Goal: Information Seeking & Learning: Understand process/instructions

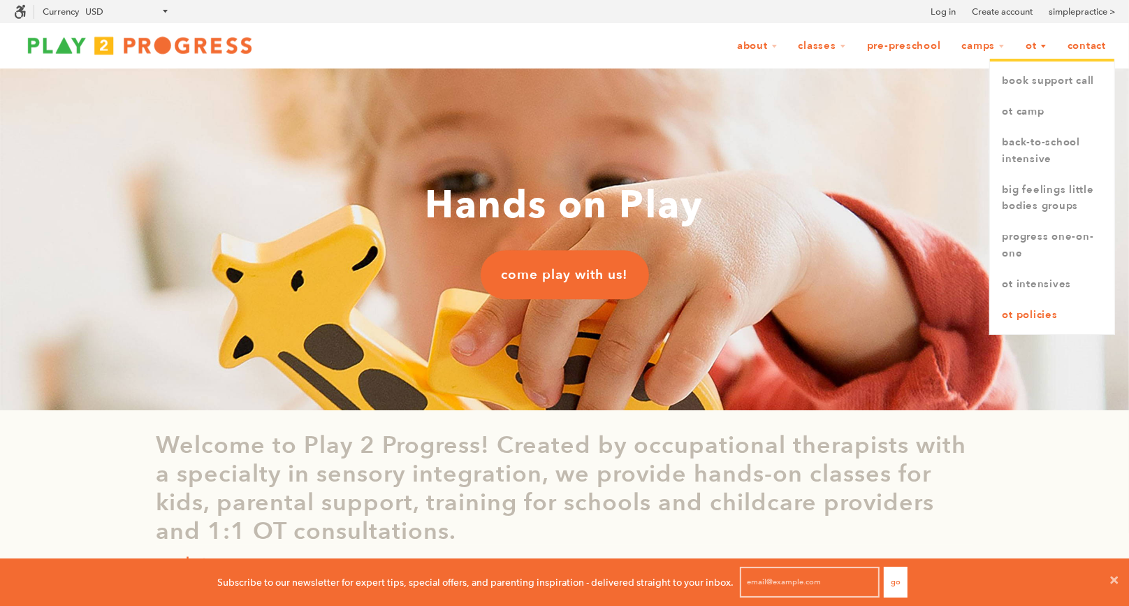
click at [1052, 319] on link "OT Policies" at bounding box center [1052, 315] width 124 height 31
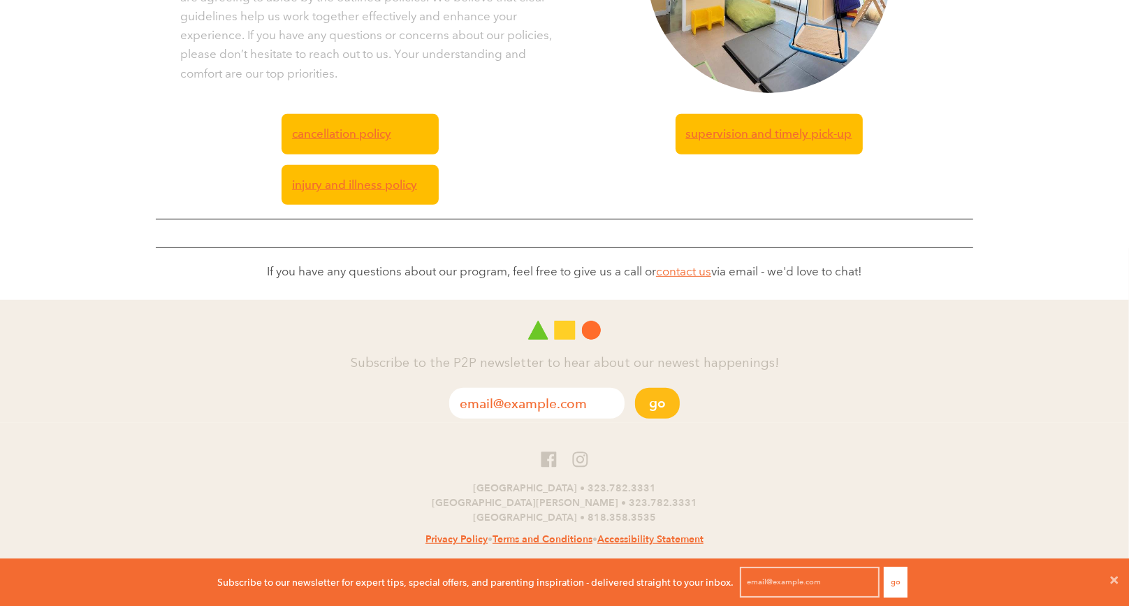
scroll to position [490, 0]
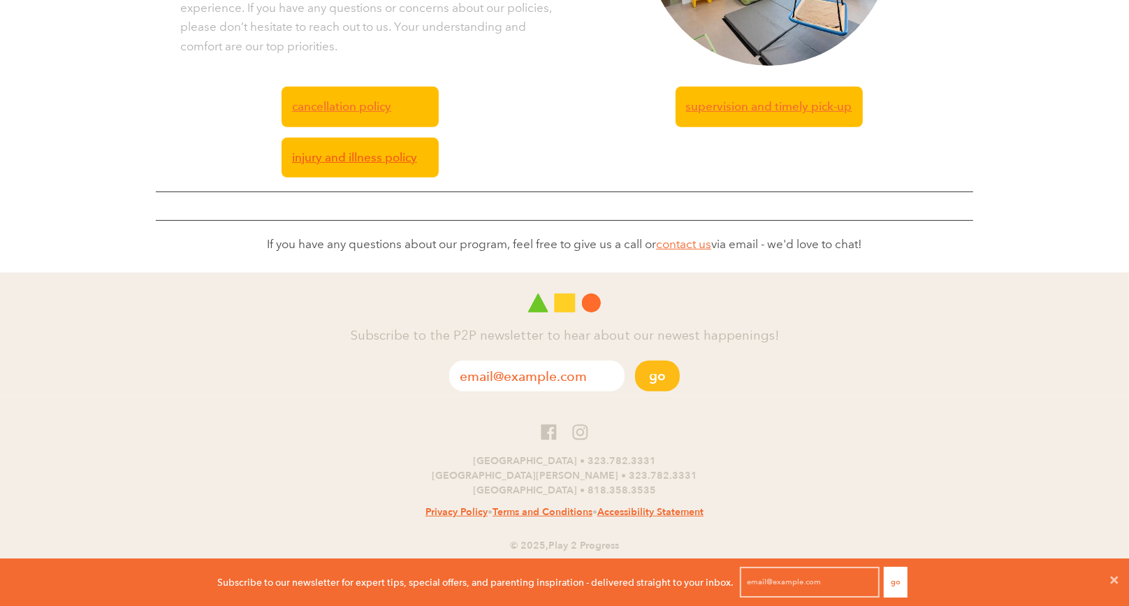
click at [379, 163] on span "injury and illness policy" at bounding box center [354, 157] width 125 height 19
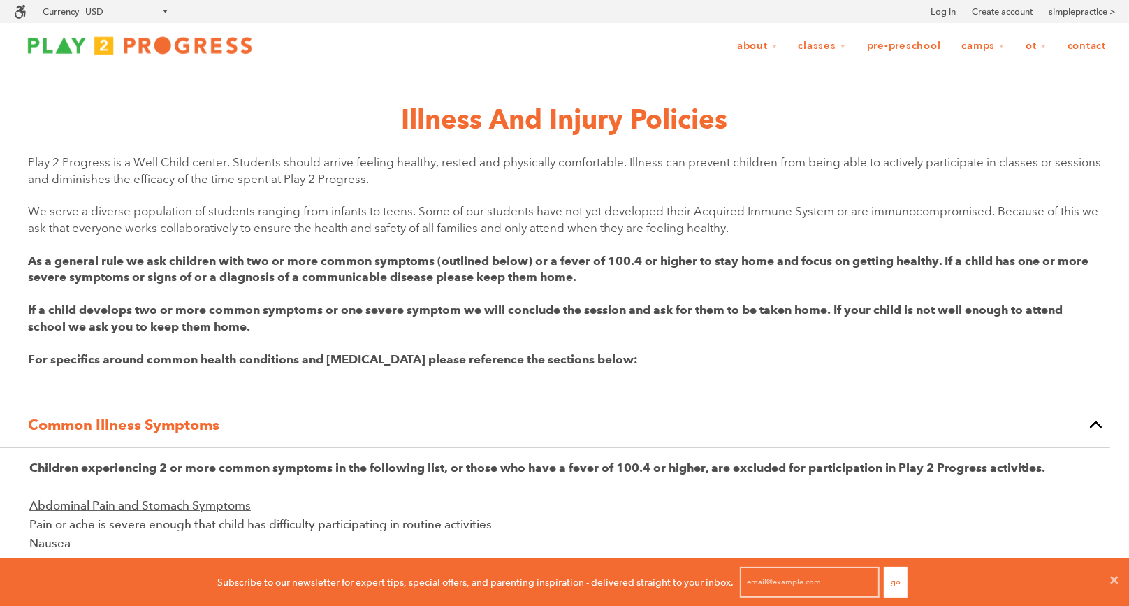
drag, startPoint x: 672, startPoint y: 368, endPoint x: 30, endPoint y: 310, distance: 644.8
click at [30, 310] on div "Play 2 Progress is a Well Child center. Students should arrive feeling healthy,…" at bounding box center [564, 274] width 1073 height 241
click at [211, 368] on div "Play 2 Progress is a Well Child center. Students should arrive feeling healthy,…" at bounding box center [564, 274] width 1073 height 241
drag, startPoint x: 256, startPoint y: 328, endPoint x: 29, endPoint y: 164, distance: 280.8
click at [29, 164] on div "Play 2 Progress is a Well Child center. Students should arrive feeling healthy,…" at bounding box center [564, 274] width 1073 height 241
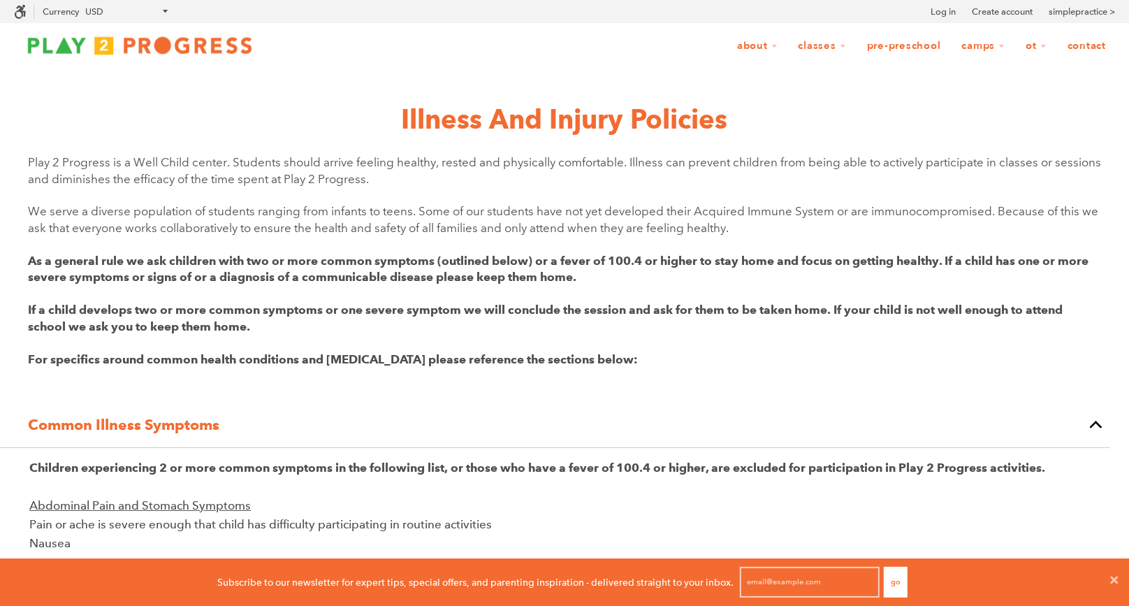
copy div "Play 2 Progress is a Well Child center. Students should arrive feeling healthy,…"
